Goal: Task Accomplishment & Management: Manage account settings

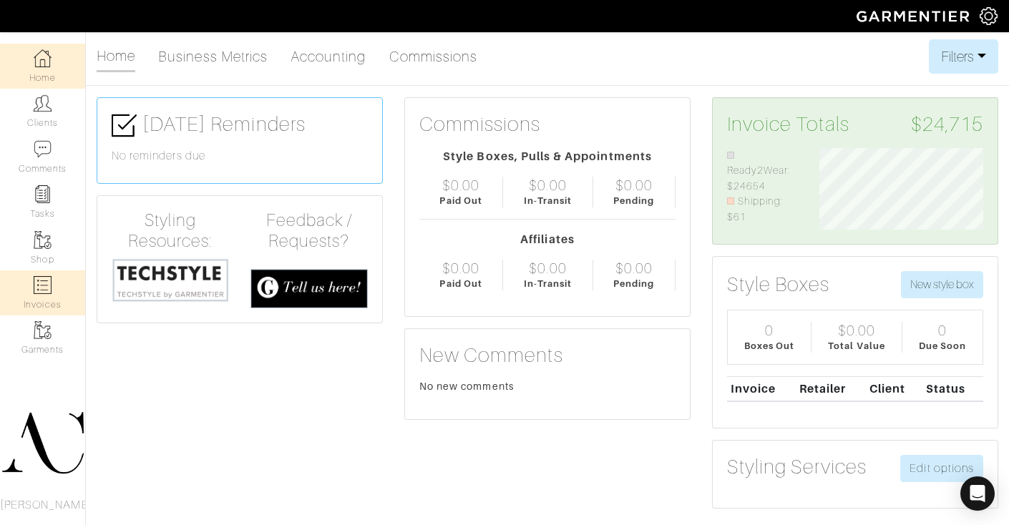
scroll to position [82, 185]
click at [53, 271] on link "Invoices" at bounding box center [42, 293] width 85 height 45
select select
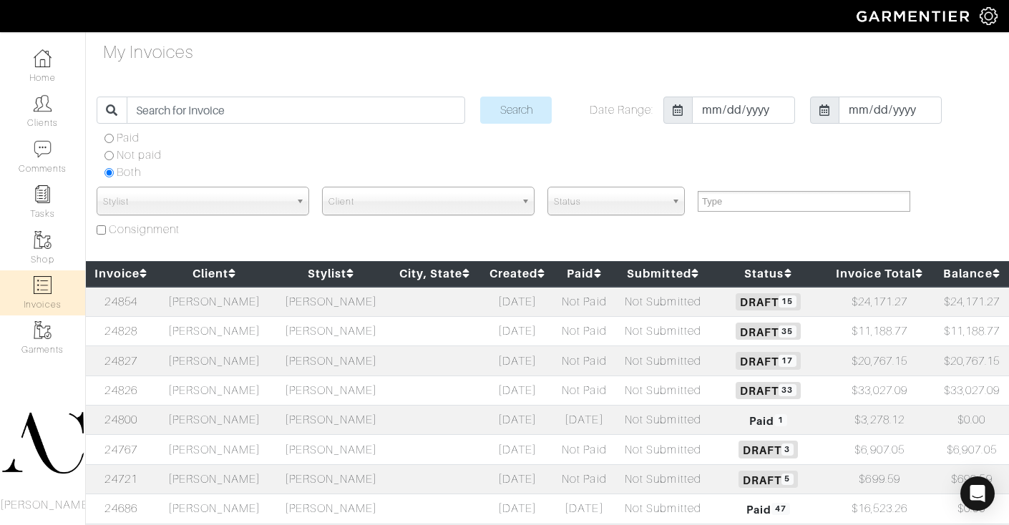
click at [263, 451] on td "[PERSON_NAME]" at bounding box center [214, 449] width 117 height 29
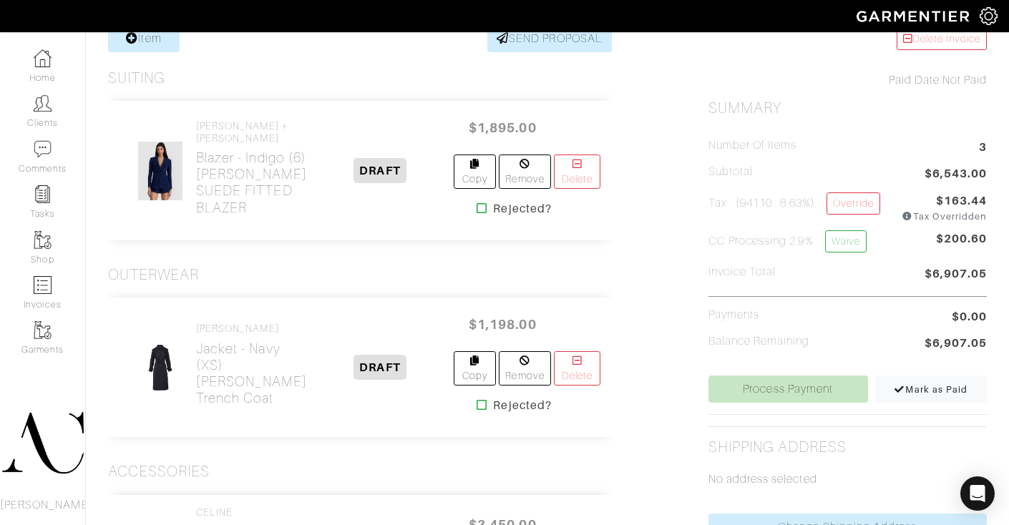
scroll to position [337, 0]
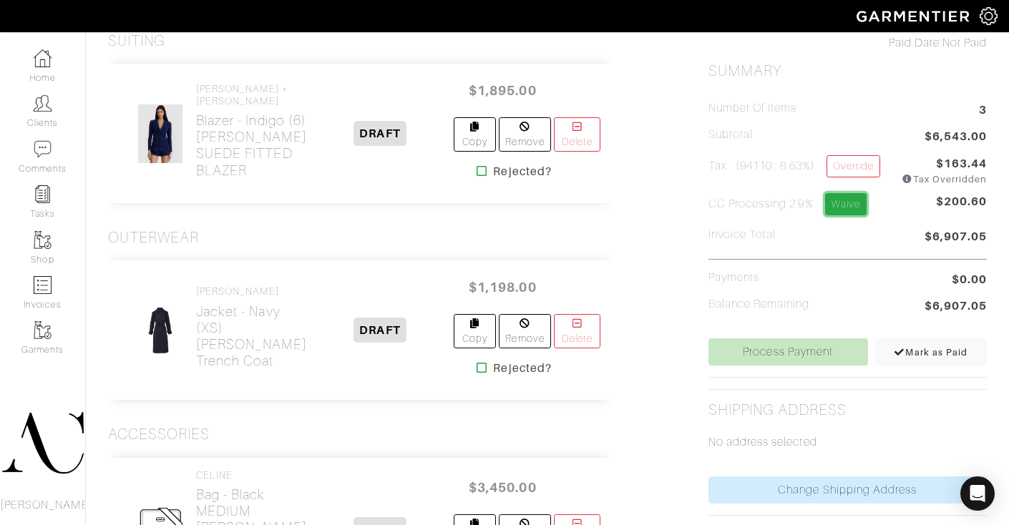
click at [843, 209] on link "Waive" at bounding box center [846, 204] width 42 height 22
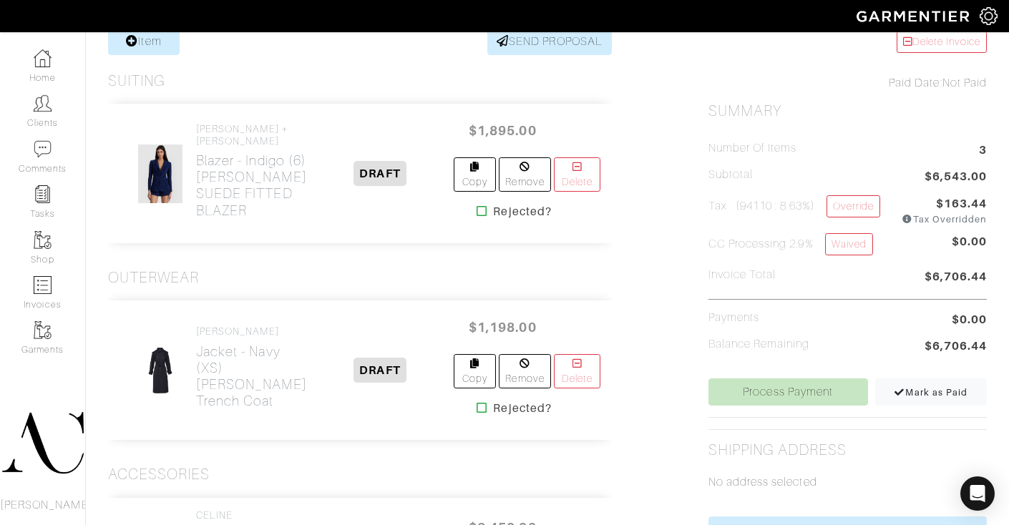
scroll to position [296, 0]
